Goal: Information Seeking & Learning: Learn about a topic

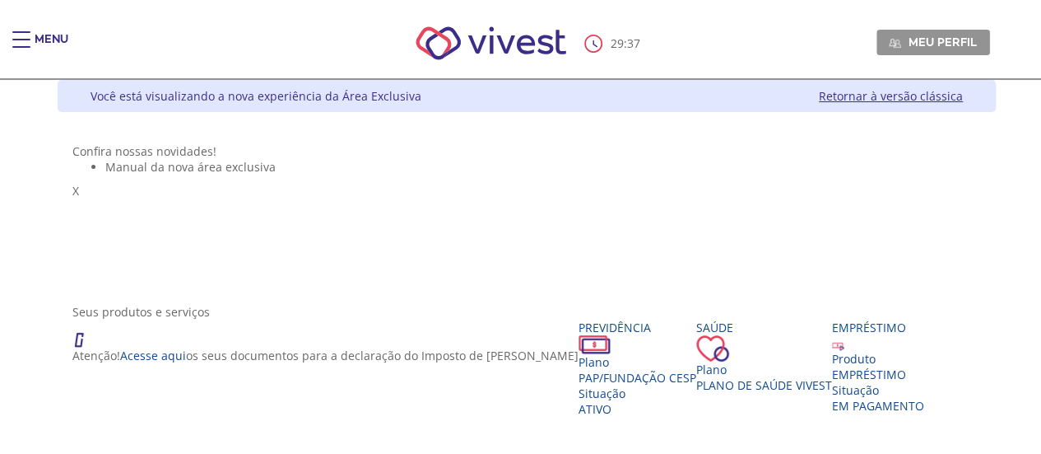
click at [496, 175] on ul "Manual da nova área exclusiva" at bounding box center [526, 167] width 909 height 16
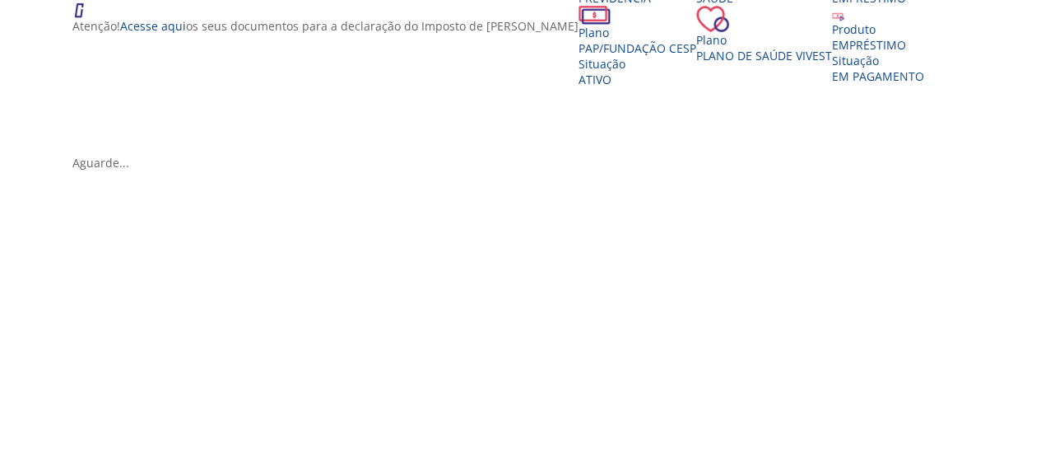
scroll to position [412, 0]
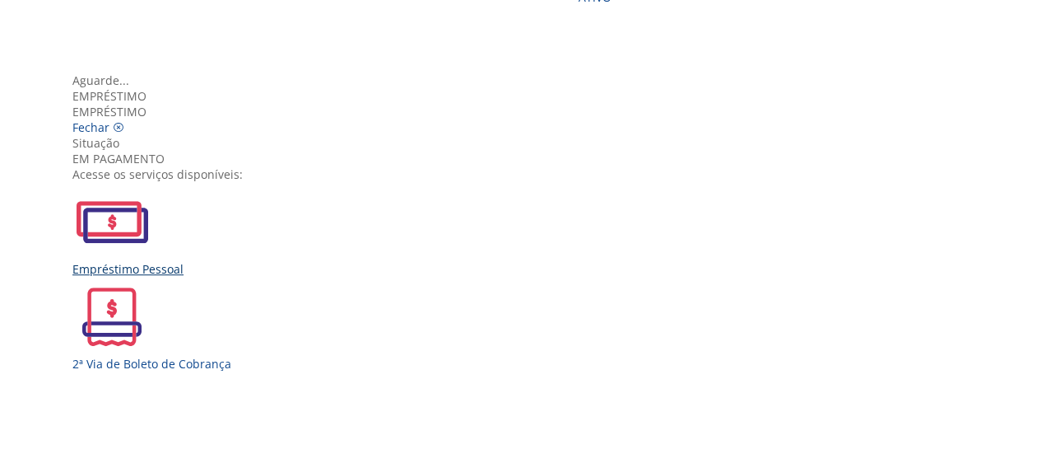
click at [288, 254] on div "Empréstimo Pessoal" at bounding box center [526, 229] width 909 height 95
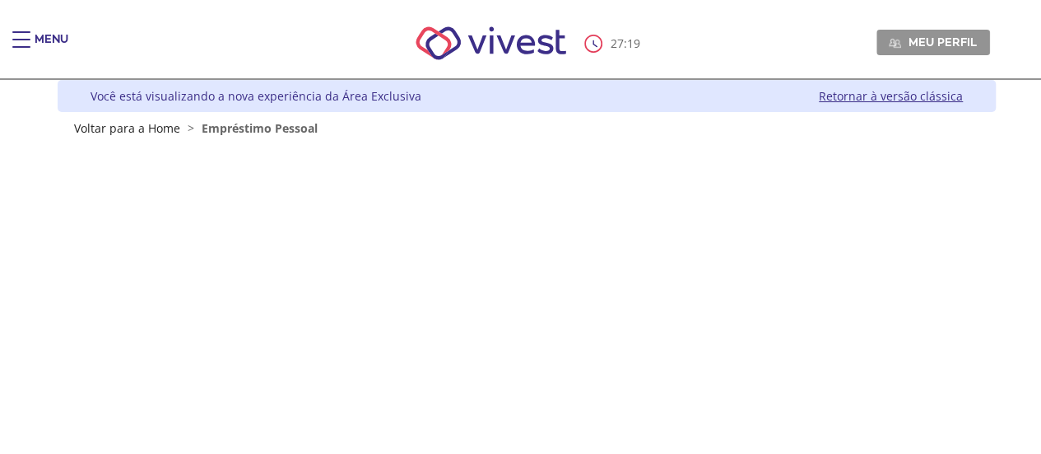
click at [24, 40] on div "Main header" at bounding box center [21, 47] width 18 height 33
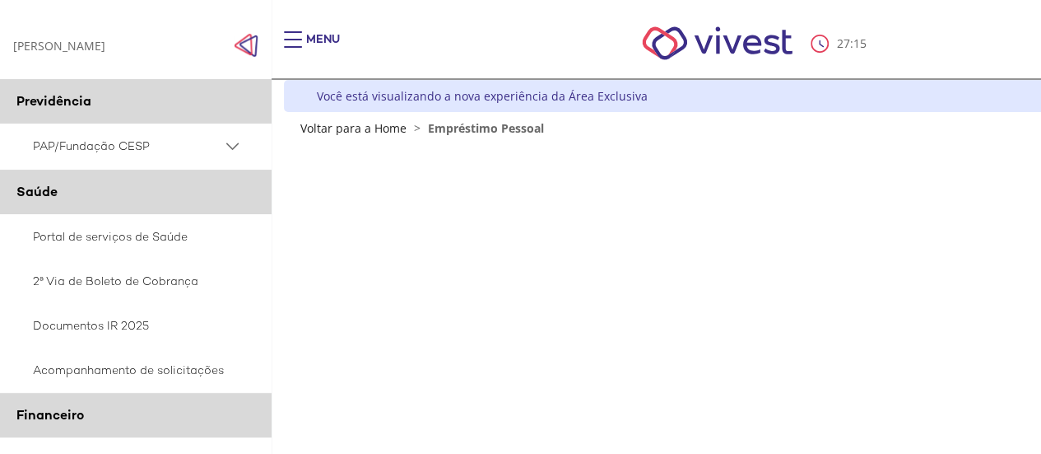
click at [246, 50] on img "Click to close side navigation." at bounding box center [246, 45] width 25 height 25
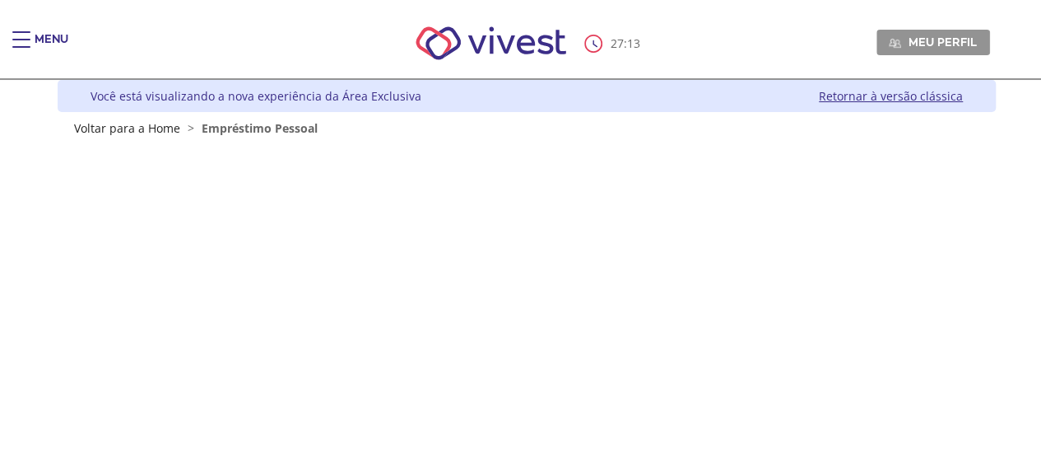
click at [897, 96] on link "Retornar à versão clássica" at bounding box center [891, 96] width 144 height 16
